Goal: Download file/media

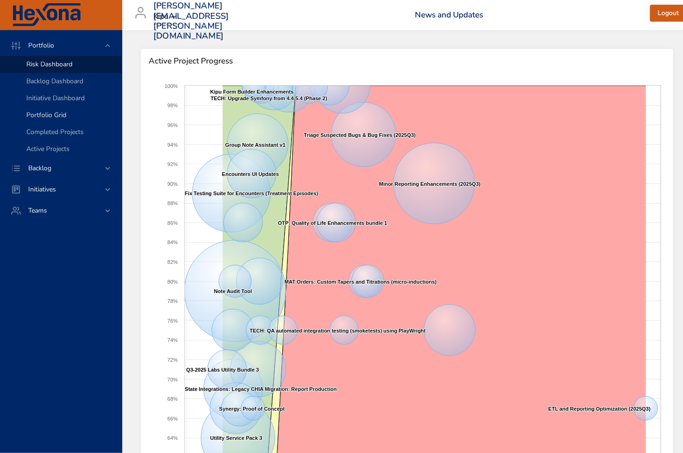
click at [35, 113] on span "Portfolio Grid" at bounding box center [46, 114] width 40 height 9
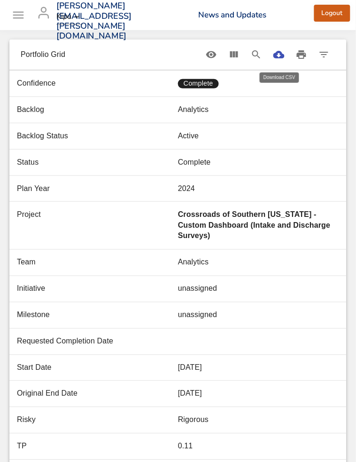
click at [278, 55] on icon "Download CSV" at bounding box center [279, 54] width 11 height 11
click at [276, 54] on icon "Download CSV" at bounding box center [279, 55] width 11 height 8
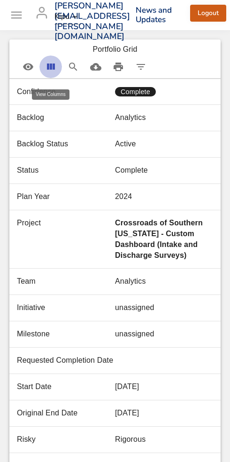
click at [46, 67] on icon "View Columns" at bounding box center [50, 66] width 11 height 11
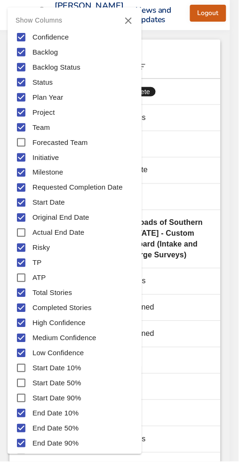
click at [127, 18] on icon "Close" at bounding box center [128, 20] width 11 height 11
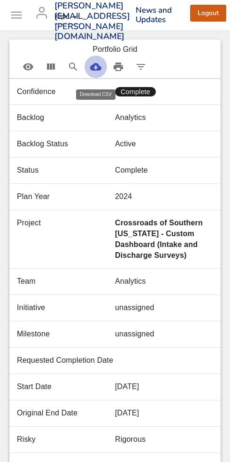
click at [99, 68] on icon "Download CSV" at bounding box center [95, 67] width 11 height 8
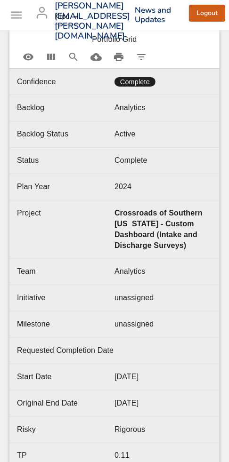
scroll to position [16, 0]
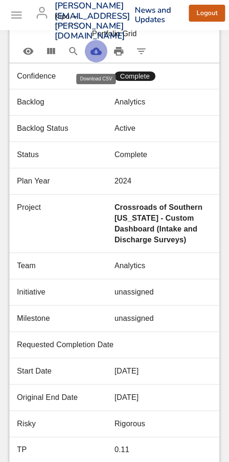
click at [95, 50] on icon "Download CSV" at bounding box center [95, 51] width 11 height 8
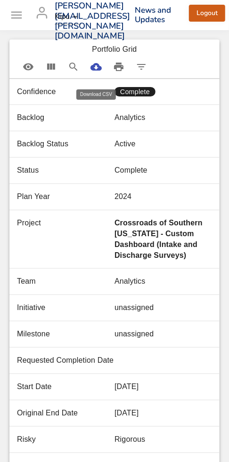
click at [94, 67] on icon "Download CSV" at bounding box center [95, 66] width 11 height 11
click at [120, 67] on icon "Print" at bounding box center [118, 67] width 9 height 8
click at [94, 66] on icon "Download CSV" at bounding box center [95, 67] width 11 height 8
